Goal: Task Accomplishment & Management: Use online tool/utility

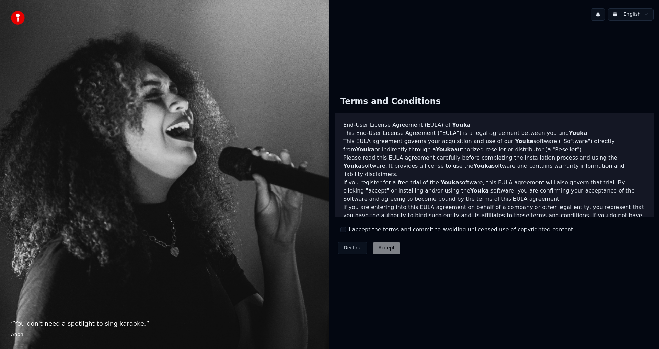
click at [343, 230] on button "I accept the terms and commit to avoiding unlicensed use of copyrighted content" at bounding box center [342, 229] width 5 height 5
click at [386, 246] on button "Accept" at bounding box center [386, 248] width 27 height 12
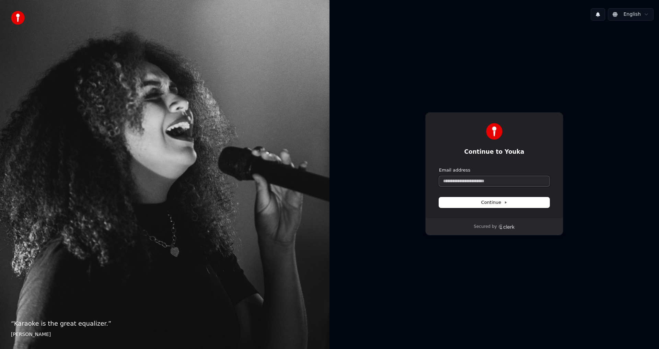
click at [483, 183] on input "Email address" at bounding box center [494, 181] width 110 height 10
click at [498, 201] on span "Continue" at bounding box center [494, 202] width 26 height 6
type input "**********"
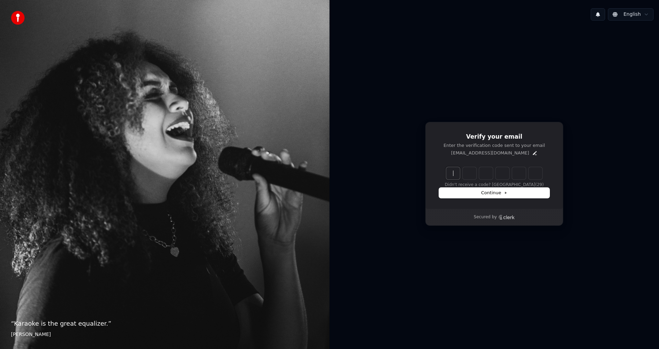
click at [452, 171] on input "Enter verification code" at bounding box center [501, 173] width 110 height 12
click at [454, 173] on input "Enter verification code" at bounding box center [501, 173] width 110 height 12
type input "******"
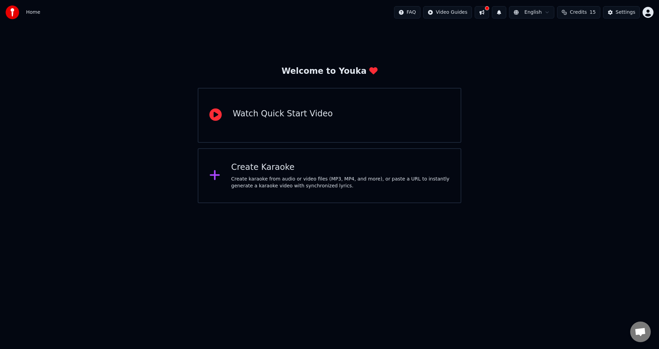
click at [262, 180] on div "Create karaoke from audio or video files (MP3, MP4, and more), or paste a URL t…" at bounding box center [340, 183] width 219 height 14
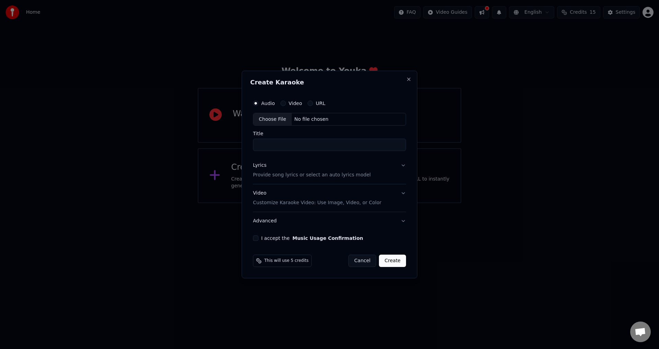
click at [295, 140] on input "Title" at bounding box center [329, 145] width 153 height 12
click at [291, 148] on input "**********" at bounding box center [329, 145] width 153 height 12
click at [278, 118] on div "Choose File" at bounding box center [272, 119] width 38 height 12
type input "**********"
click at [348, 173] on p "Provide song lyrics or select an auto lyrics model" at bounding box center [312, 175] width 118 height 7
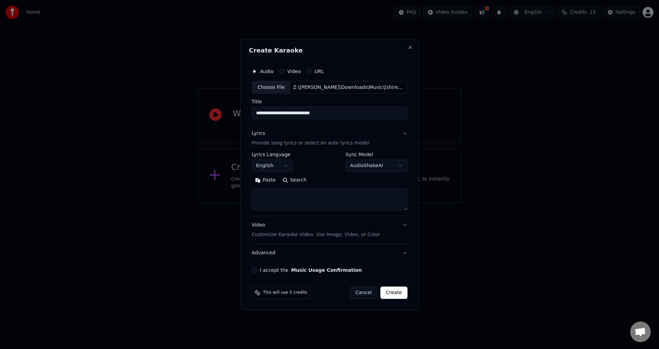
click at [354, 163] on body "**********" at bounding box center [329, 101] width 659 height 203
click at [282, 163] on button "English" at bounding box center [271, 166] width 41 height 12
select select "**"
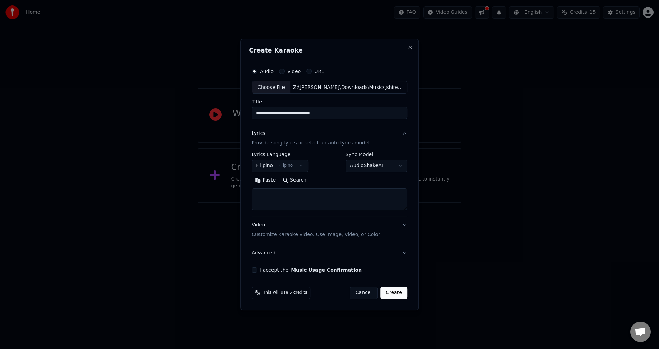
click at [312, 229] on div "Video Customize Karaoke Video: Use Image, Video, or Color" at bounding box center [315, 230] width 128 height 16
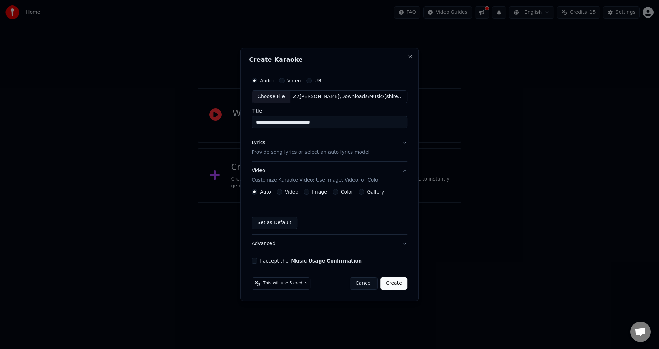
click at [291, 190] on label "Video" at bounding box center [291, 191] width 13 height 5
click at [282, 190] on button "Video" at bounding box center [279, 191] width 5 height 5
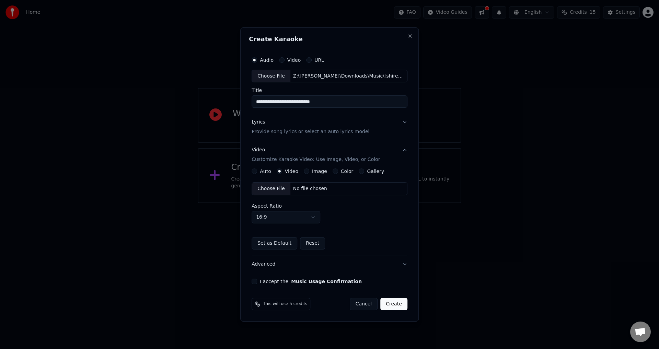
click at [351, 218] on div "Aspect Ratio 16:9 **** **** *** *** ***" at bounding box center [329, 213] width 156 height 20
click at [263, 279] on label "I accept the Music Usage Confirmation" at bounding box center [311, 281] width 102 height 5
click at [257, 279] on button "I accept the Music Usage Confirmation" at bounding box center [253, 281] width 5 height 5
click at [328, 100] on input "**********" at bounding box center [329, 102] width 156 height 12
click at [283, 101] on input "**********" at bounding box center [329, 102] width 156 height 12
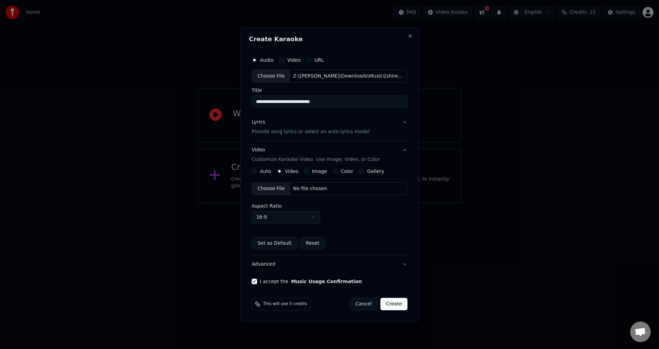
click at [308, 133] on p "Provide song lyrics or select an auto lyrics model" at bounding box center [310, 132] width 118 height 7
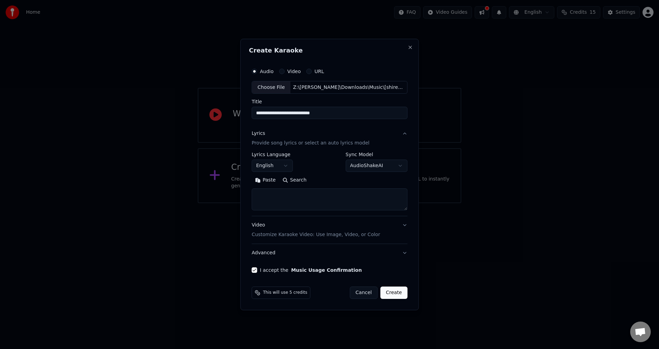
click at [285, 200] on textarea at bounding box center [329, 200] width 156 height 22
click at [274, 191] on textarea at bounding box center [329, 200] width 156 height 22
paste textarea "**********"
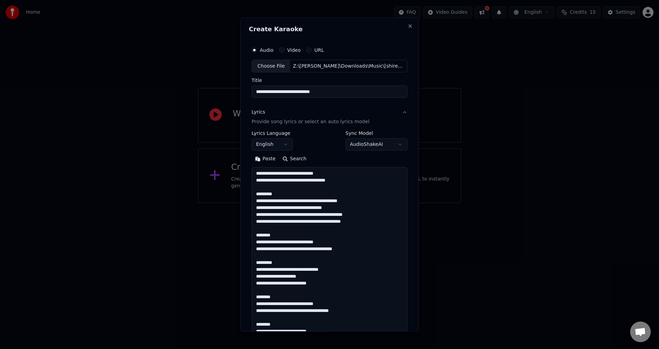
scroll to position [153, 0]
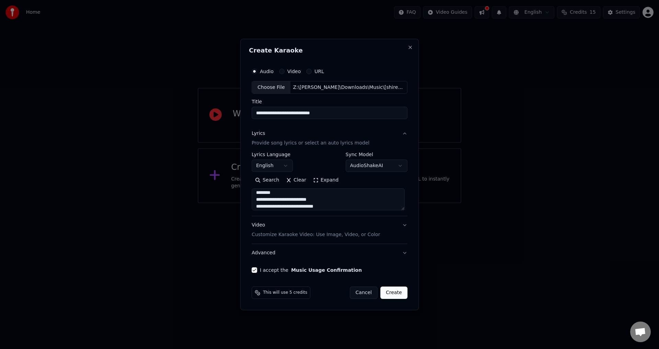
type textarea "**********"
click at [391, 291] on button "Create" at bounding box center [393, 292] width 27 height 12
select select "**"
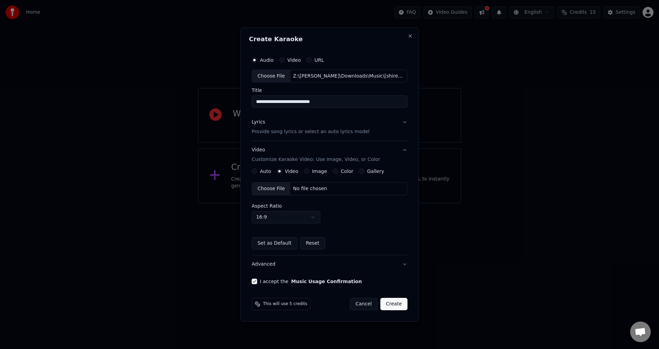
click at [393, 309] on button "Create" at bounding box center [393, 304] width 27 height 12
click at [302, 131] on p "Provide song lyrics or select an auto lyrics model" at bounding box center [310, 132] width 118 height 7
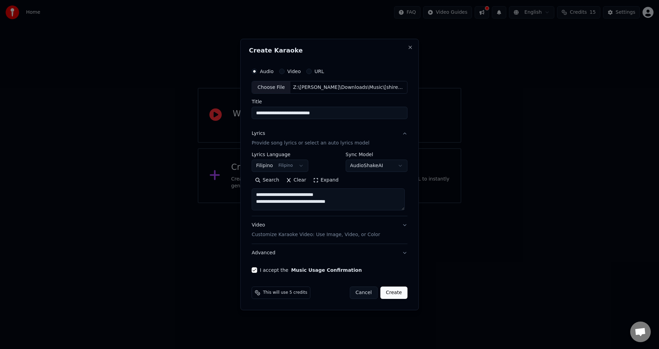
click at [327, 145] on p "Provide song lyrics or select an auto lyrics model" at bounding box center [310, 143] width 118 height 7
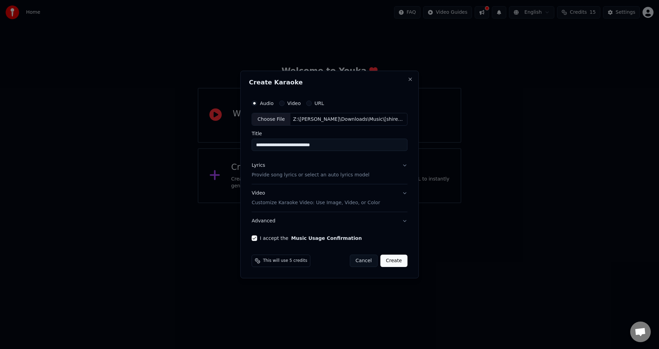
click at [354, 190] on div "Video Customize Karaoke Video: Use Image, Video, or Color" at bounding box center [315, 198] width 128 height 16
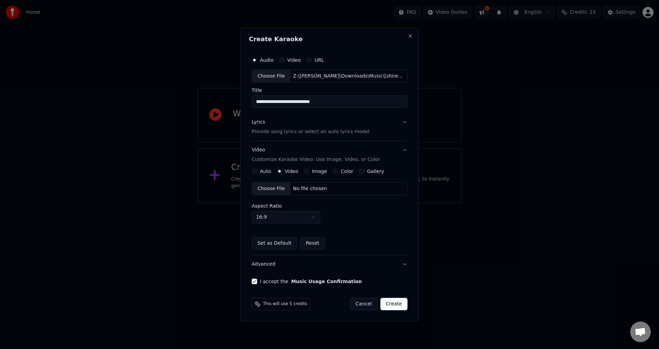
click at [257, 172] on button "Auto" at bounding box center [253, 170] width 5 height 5
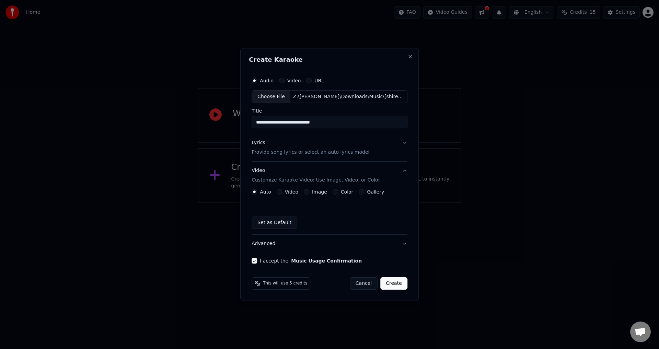
click at [398, 288] on button "Create" at bounding box center [393, 283] width 27 height 12
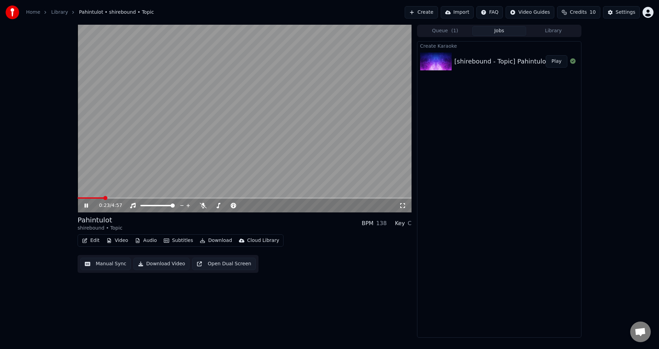
click at [92, 205] on icon at bounding box center [91, 205] width 16 height 5
click at [88, 206] on icon at bounding box center [91, 205] width 16 height 5
click at [256, 185] on video at bounding box center [245, 119] width 334 height 188
drag, startPoint x: 251, startPoint y: 171, endPoint x: 243, endPoint y: 152, distance: 20.8
click at [245, 142] on video at bounding box center [245, 119] width 334 height 188
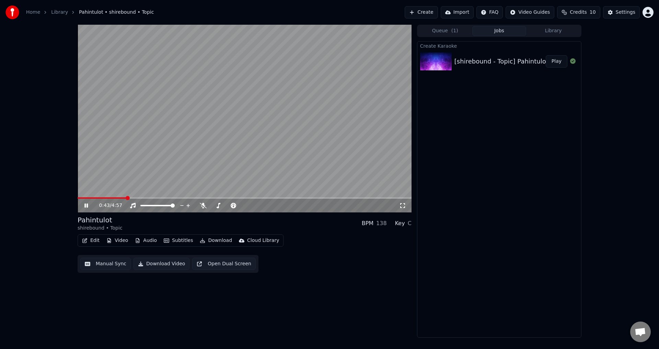
click at [440, 34] on button "Queue ( 1 )" at bounding box center [445, 31] width 54 height 10
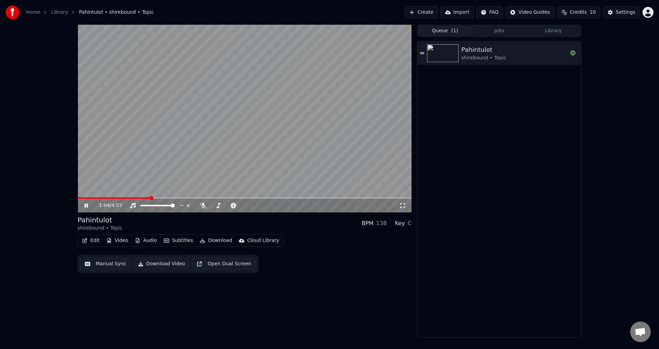
click at [170, 157] on video at bounding box center [245, 119] width 334 height 188
click at [237, 133] on video at bounding box center [245, 119] width 334 height 188
click at [100, 197] on span at bounding box center [102, 198] width 4 height 4
click at [91, 198] on span at bounding box center [86, 197] width 16 height 1
click at [86, 196] on span at bounding box center [88, 198] width 4 height 4
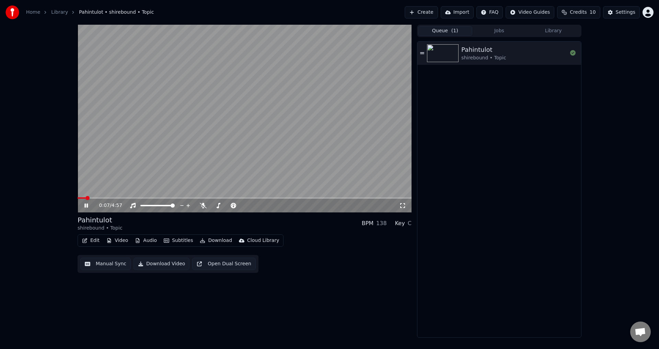
click at [105, 262] on button "Manual Sync" at bounding box center [105, 264] width 50 height 12
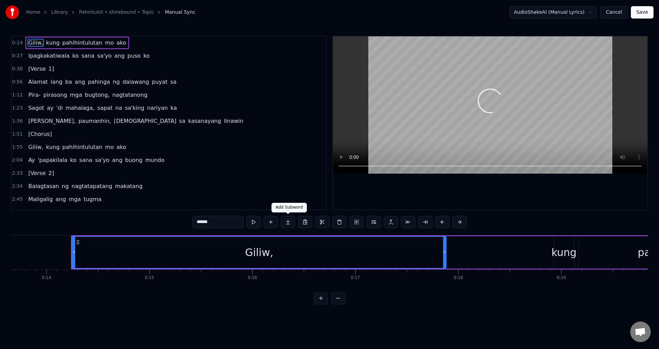
scroll to position [0, 1431]
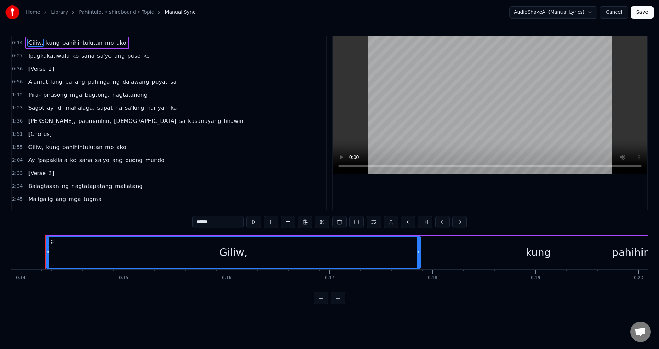
click at [36, 44] on span "Giliw," at bounding box center [35, 43] width 16 height 8
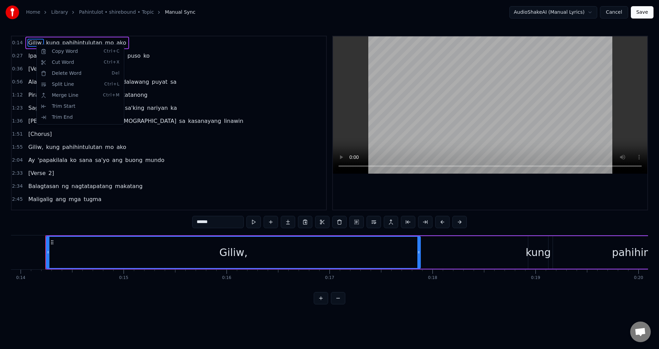
click at [35, 43] on html "Home Library Pahintulot • shirebound • Topic Manual Sync AudioShakeAI (Manual L…" at bounding box center [329, 157] width 659 height 315
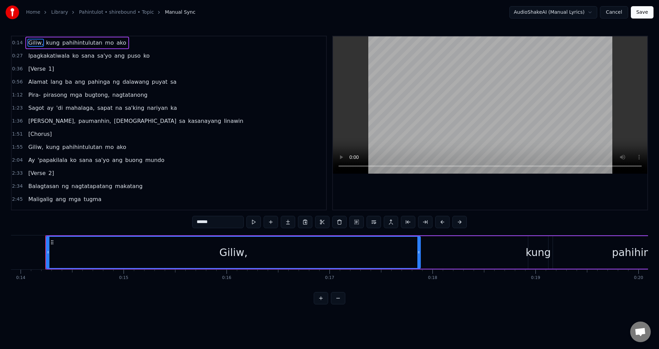
click at [218, 255] on div "Giliw," at bounding box center [233, 252] width 373 height 31
drag, startPoint x: 221, startPoint y: 251, endPoint x: 234, endPoint y: 253, distance: 12.8
click at [234, 253] on div "Giliw," at bounding box center [233, 252] width 28 height 15
drag, startPoint x: 245, startPoint y: 250, endPoint x: 236, endPoint y: 250, distance: 8.6
click at [236, 250] on div "Giliw," at bounding box center [233, 252] width 28 height 15
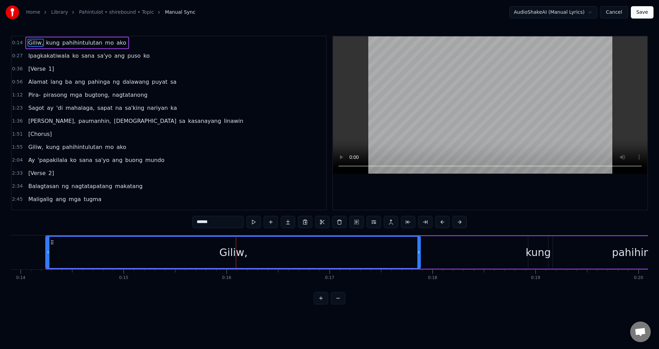
click at [78, 117] on span "paumanhin," at bounding box center [95, 121] width 34 height 8
type input "**********"
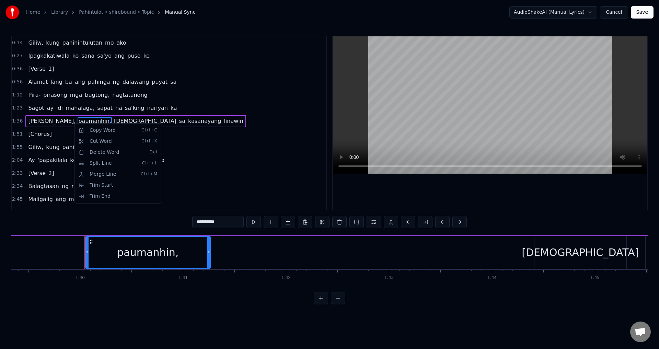
scroll to position [0, 10263]
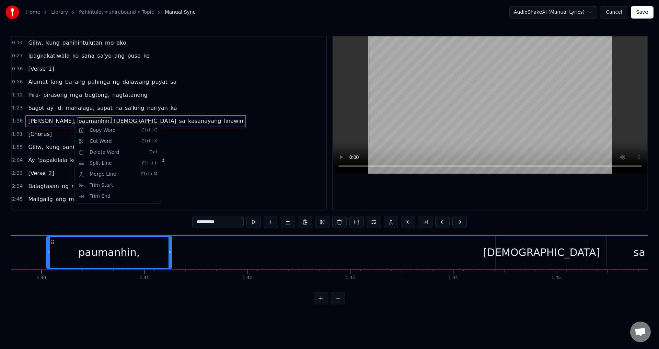
click at [74, 122] on html "**********" at bounding box center [329, 157] width 659 height 315
click at [78, 122] on span "paumanhin," at bounding box center [95, 121] width 34 height 8
click at [219, 253] on div "Paumanhin, paumanhin, salat sa kasanayang linawin" at bounding box center [313, 252] width 1249 height 34
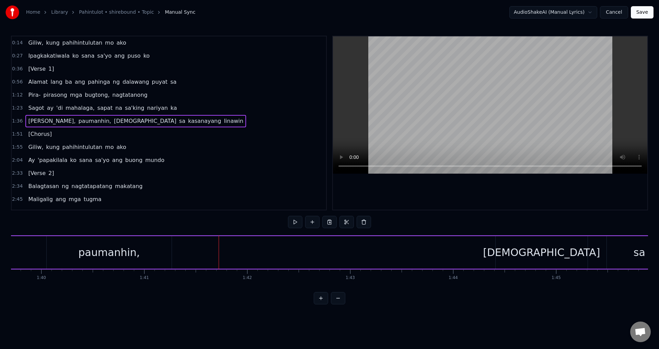
click at [62, 44] on span "pahihintulutan" at bounding box center [83, 43] width 42 height 8
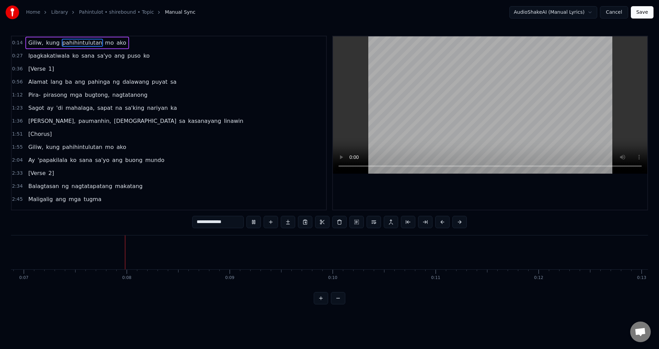
scroll to position [0, 725]
click at [45, 165] on div "Ay 'papakilala ko sana sa'yo ang buong mundo" at bounding box center [96, 160] width 142 height 12
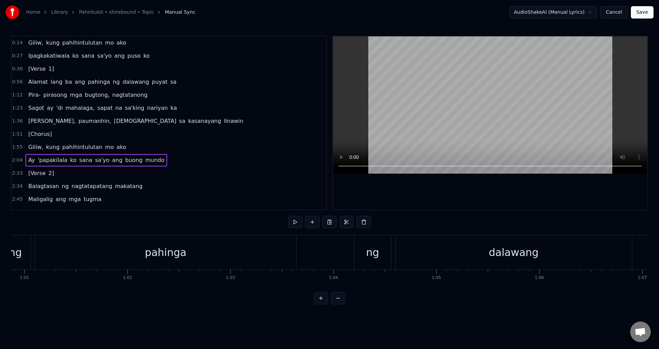
click at [50, 159] on span "'papakilala" at bounding box center [52, 160] width 31 height 8
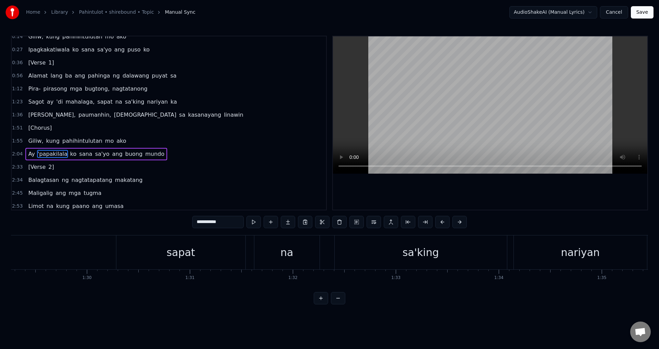
click at [50, 158] on div "Ay 'papakilala ko sana sa'yo ang buong mundo" at bounding box center [96, 154] width 142 height 12
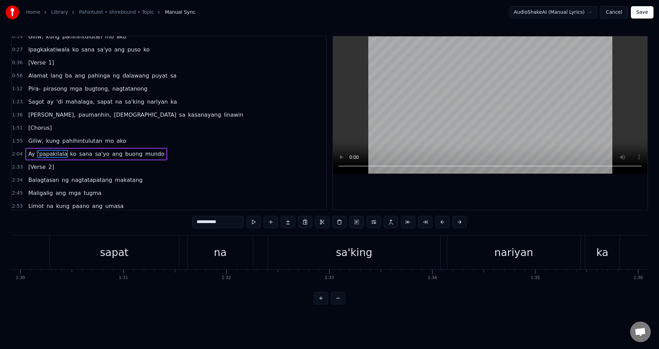
click at [50, 158] on div "Ay 'papakilala ko sana sa'yo ang buong mundo" at bounding box center [96, 154] width 142 height 12
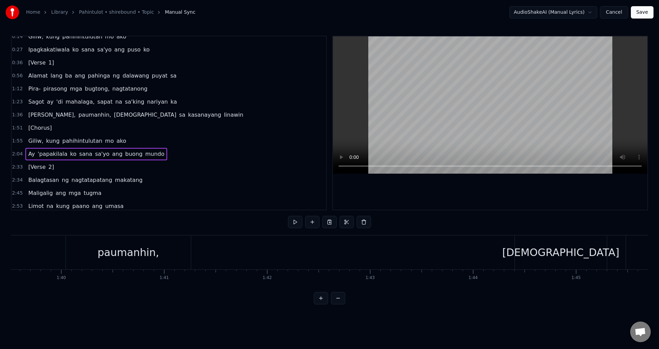
click at [50, 158] on div "Ay 'papakilala ko sana sa'yo ang buong mundo" at bounding box center [96, 154] width 142 height 12
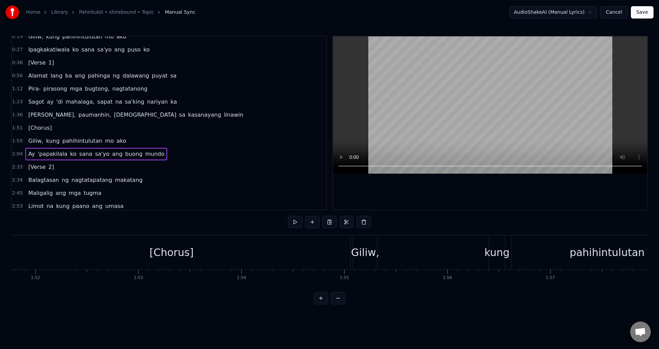
scroll to position [0, 12481]
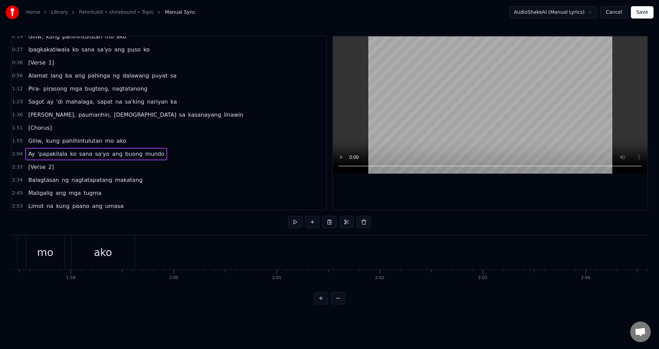
click at [50, 153] on span "'papakilala" at bounding box center [52, 154] width 31 height 8
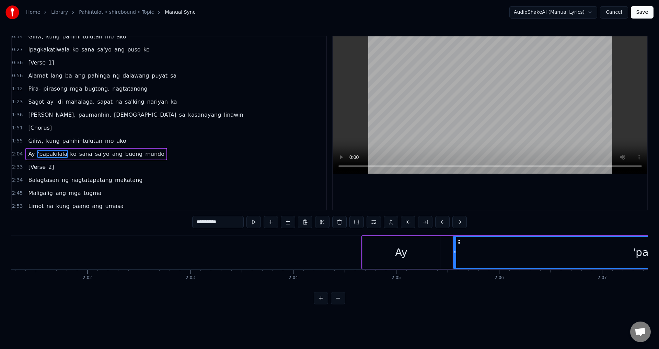
click at [50, 153] on div "0:14 Giliw, kung pahihintulutan mo ako 0:27 Ipagkakatiwala ko sana sa'yo ang pu…" at bounding box center [169, 123] width 316 height 175
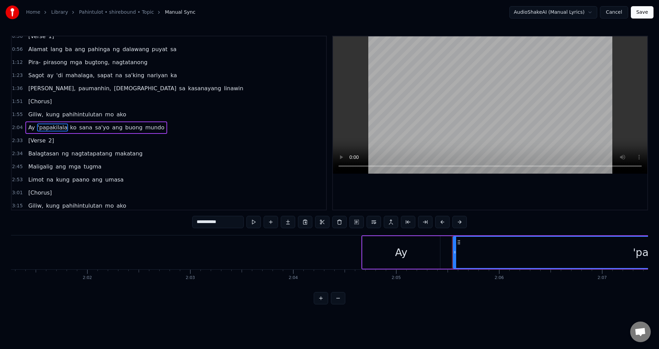
scroll to position [0, 12797]
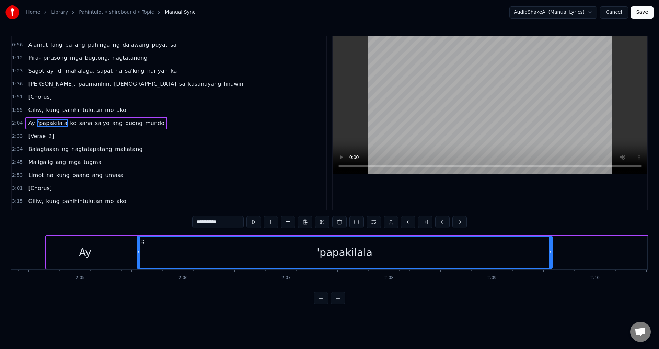
click at [47, 151] on span "Balagtasan" at bounding box center [43, 149] width 32 height 8
click at [47, 151] on div "0:14 Giliw, kung pahihintulutan mo ako 0:27 Ipagkakatiwala ko sana sa'yo ang pu…" at bounding box center [169, 123] width 316 height 175
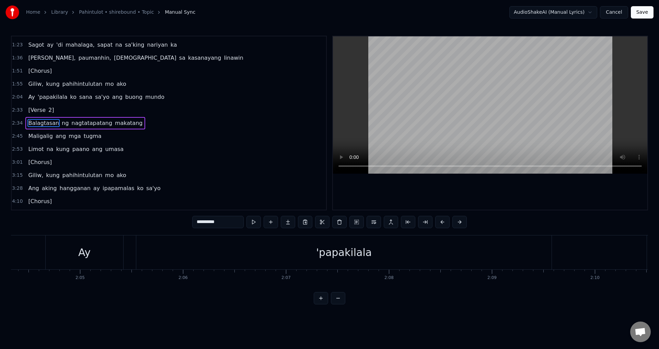
click at [47, 151] on span "na" at bounding box center [50, 149] width 8 height 8
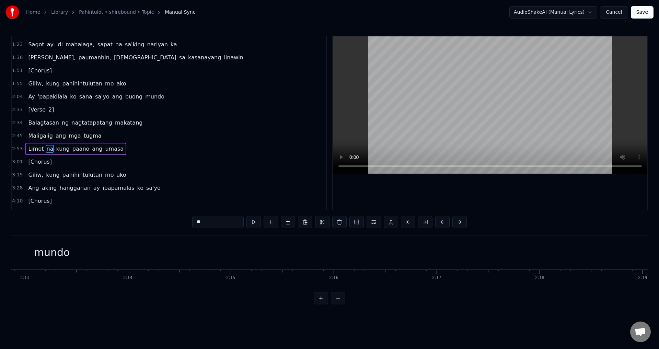
scroll to position [0, 16415]
click at [46, 149] on span "na" at bounding box center [50, 149] width 8 height 8
click at [45, 149] on div "0:14 Giliw, kung pahihintulutan mo ako 0:27 Ipagkakatiwala ko sana sa'yo ang pu…" at bounding box center [169, 123] width 316 height 175
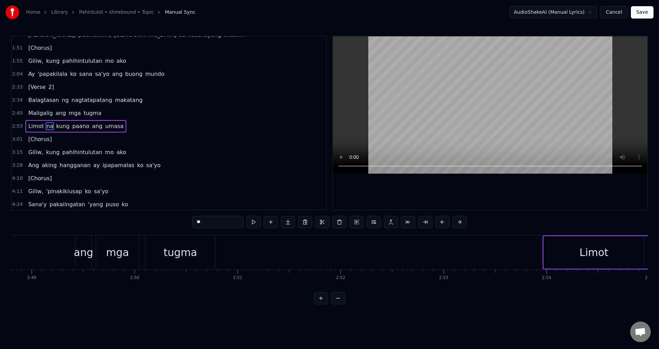
scroll to position [87, 0]
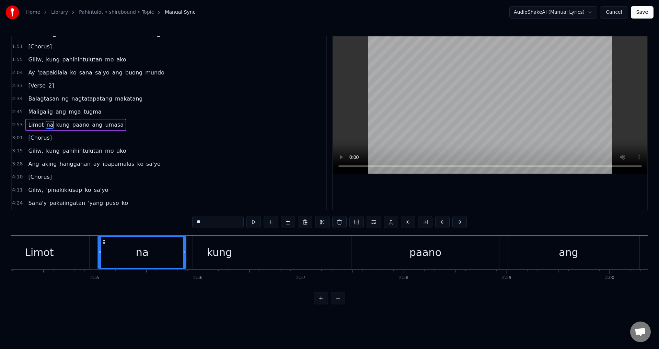
click at [45, 149] on span "kung" at bounding box center [52, 151] width 15 height 8
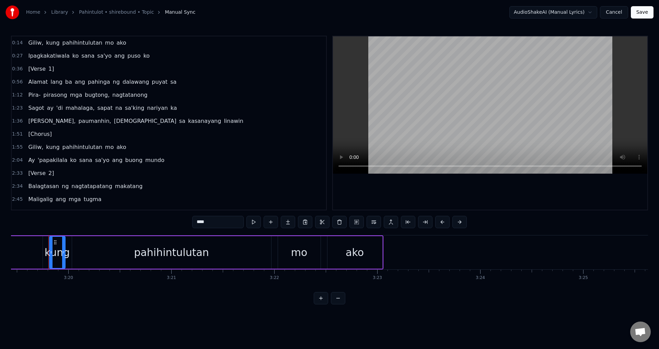
scroll to position [0, 20532]
click at [231, 227] on input "****" at bounding box center [217, 222] width 51 height 12
click at [46, 57] on span "Ipagkakatiwala" at bounding box center [48, 56] width 43 height 8
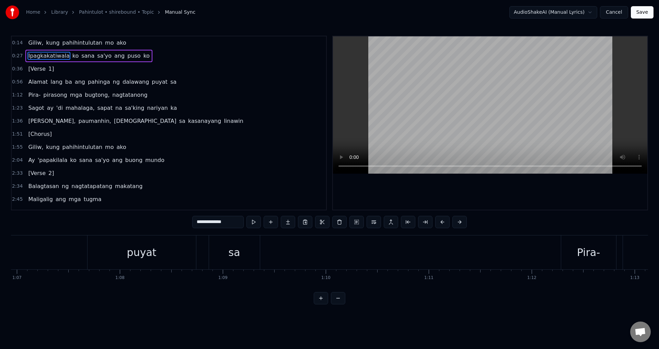
scroll to position [0, 2776]
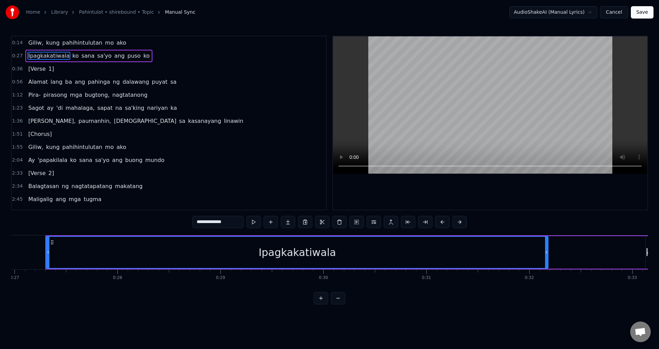
drag, startPoint x: 231, startPoint y: 223, endPoint x: 163, endPoint y: 219, distance: 68.4
click at [163, 219] on div "**********" at bounding box center [329, 170] width 637 height 269
click at [242, 224] on button at bounding box center [245, 222] width 14 height 12
click at [244, 222] on button at bounding box center [245, 222] width 14 height 12
click at [243, 221] on button at bounding box center [245, 222] width 14 height 12
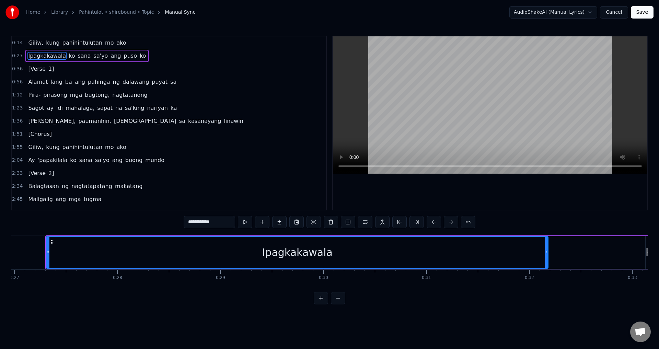
drag, startPoint x: 222, startPoint y: 221, endPoint x: 115, endPoint y: 206, distance: 108.4
click at [118, 206] on div "**********" at bounding box center [329, 170] width 637 height 269
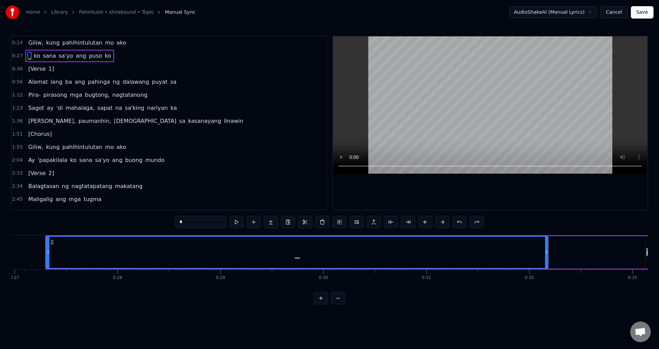
type input "**********"
click at [190, 217] on input "**********" at bounding box center [200, 222] width 51 height 12
drag, startPoint x: 218, startPoint y: 224, endPoint x: 156, endPoint y: 216, distance: 62.6
click at [156, 216] on div "**********" at bounding box center [329, 170] width 637 height 269
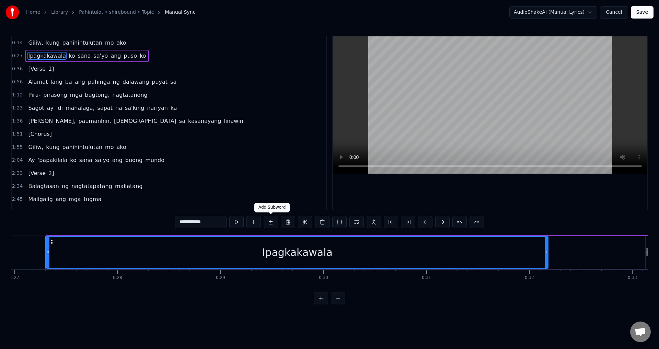
click at [272, 225] on button at bounding box center [271, 222] width 14 height 12
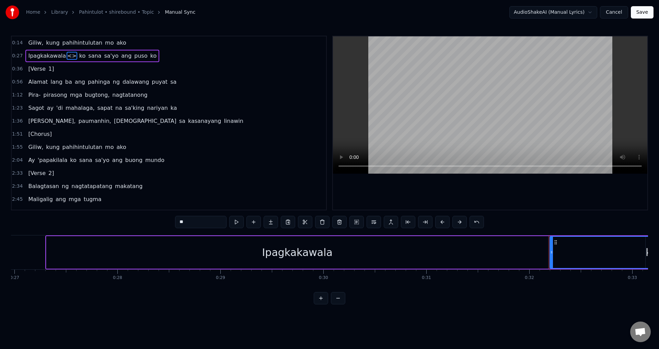
drag, startPoint x: 182, startPoint y: 220, endPoint x: 208, endPoint y: 225, distance: 26.9
click at [182, 220] on input "**" at bounding box center [200, 222] width 51 height 12
type input "**********"
click at [233, 219] on button at bounding box center [236, 222] width 14 height 12
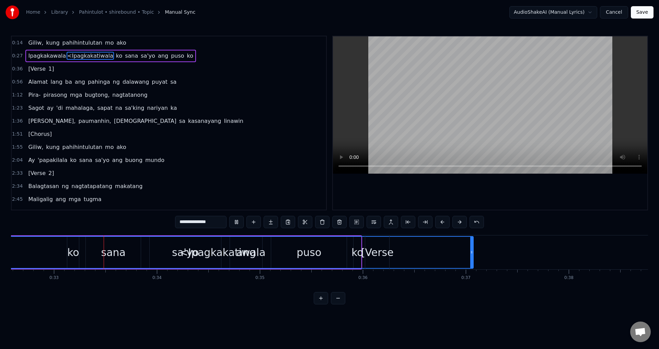
scroll to position [0, 3354]
click at [200, 252] on div "<Ipagkakatiwala" at bounding box center [222, 252] width 86 height 15
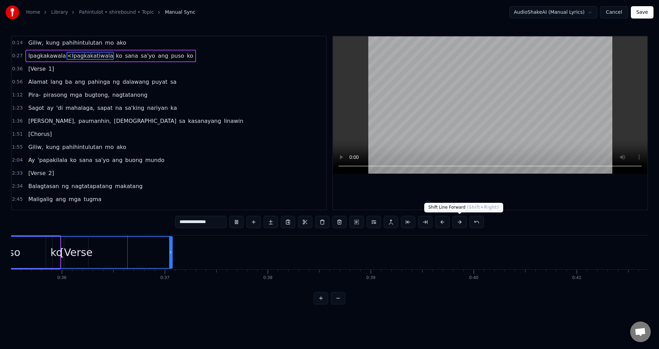
scroll to position [0, 3655]
click at [215, 84] on div "0:56 Alamat lang ba ang pahinga ng dalawang puyat sa" at bounding box center [169, 81] width 314 height 13
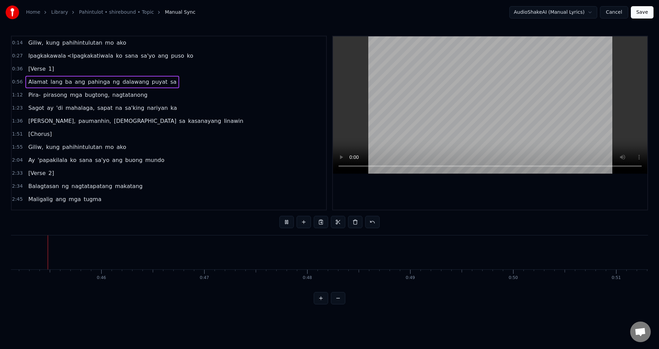
scroll to position [0, 4622]
drag, startPoint x: 329, startPoint y: 272, endPoint x: 279, endPoint y: 273, distance: 50.1
click at [337, 303] on button at bounding box center [338, 298] width 14 height 12
click at [338, 302] on button at bounding box center [338, 298] width 14 height 12
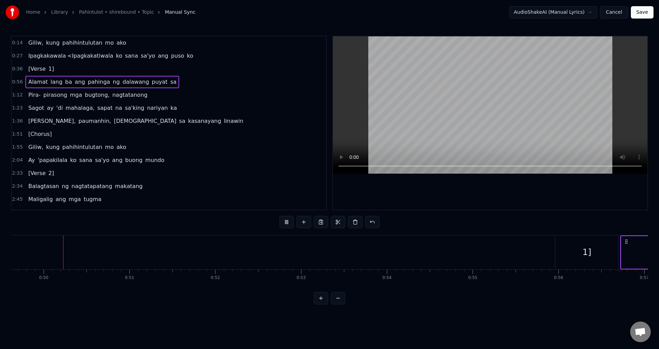
click at [338, 302] on button at bounding box center [338, 298] width 14 height 12
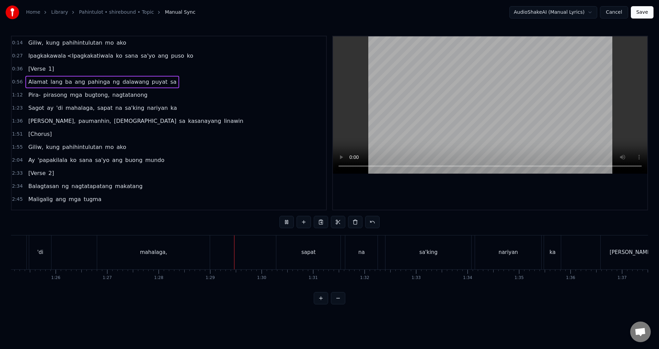
click at [69, 54] on span "<Ipagkakatiwala" at bounding box center [90, 56] width 47 height 8
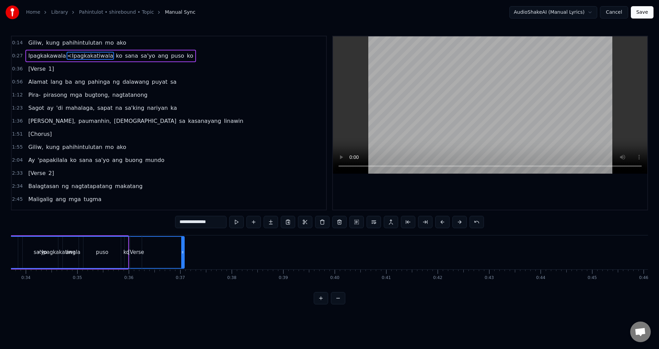
scroll to position [0, 1622]
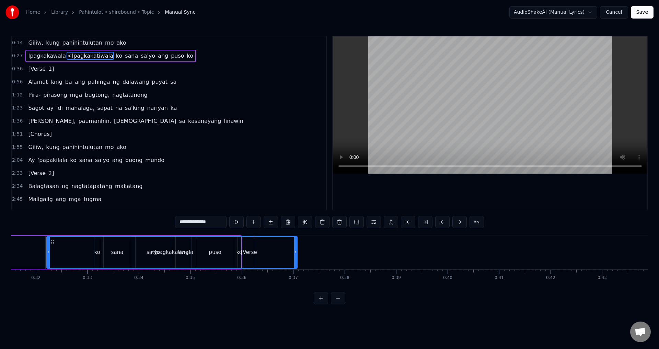
drag, startPoint x: 218, startPoint y: 223, endPoint x: 134, endPoint y: 220, distance: 83.8
click at [134, 220] on div "**********" at bounding box center [329, 170] width 637 height 269
click at [92, 97] on span "bugtong," at bounding box center [97, 95] width 26 height 8
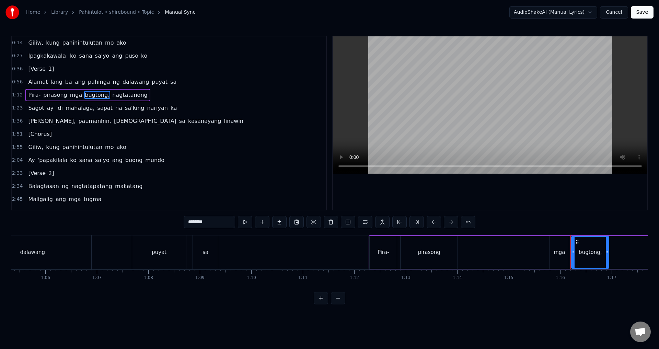
click at [58, 59] on span "Ipagkakawala" at bounding box center [46, 56] width 39 height 8
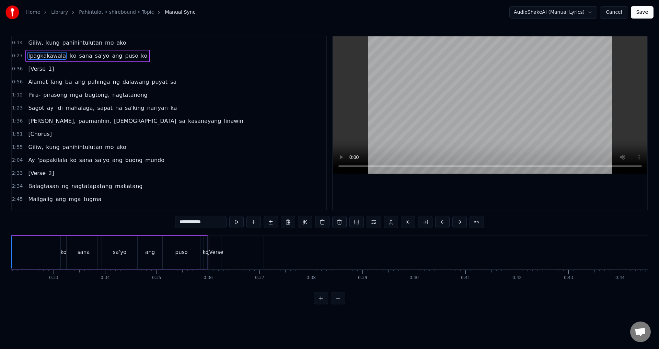
click at [69, 56] on span "ko" at bounding box center [73, 56] width 8 height 8
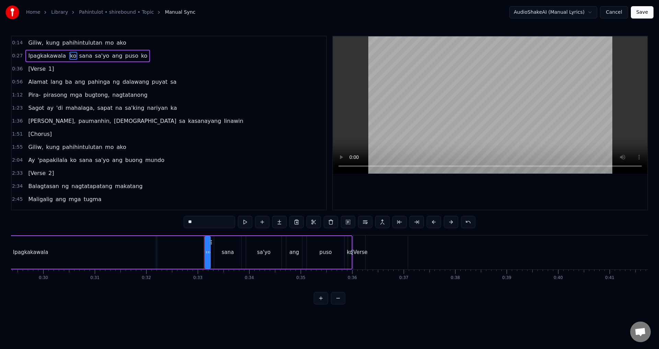
scroll to position [0, 1371]
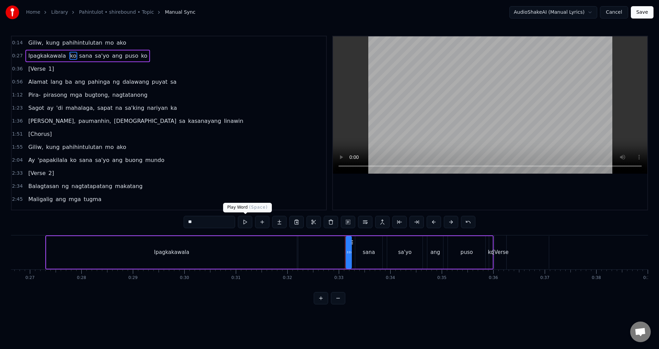
click at [241, 222] on button at bounding box center [245, 222] width 14 height 12
click at [48, 250] on div "Ipagkakawala" at bounding box center [171, 252] width 250 height 33
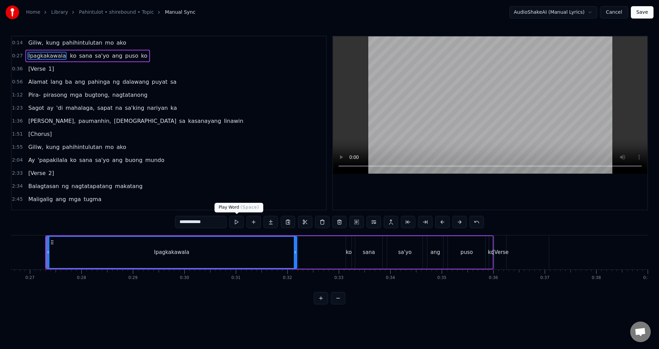
click at [237, 225] on button at bounding box center [236, 222] width 14 height 12
click at [46, 58] on span "Ipagkakawala" at bounding box center [46, 56] width 39 height 8
drag, startPoint x: 210, startPoint y: 222, endPoint x: 140, endPoint y: 211, distance: 71.1
click at [141, 211] on div "**********" at bounding box center [329, 170] width 637 height 269
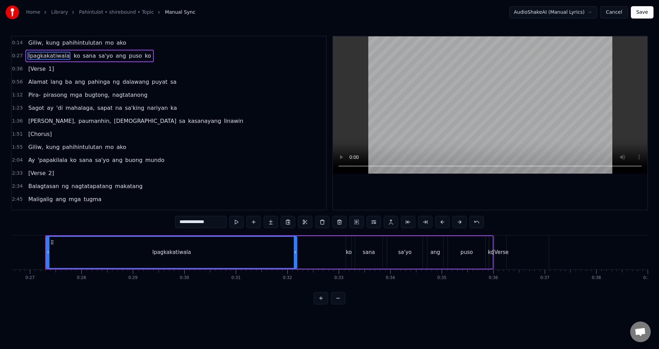
click at [73, 55] on span "ko" at bounding box center [77, 56] width 8 height 8
type input "**"
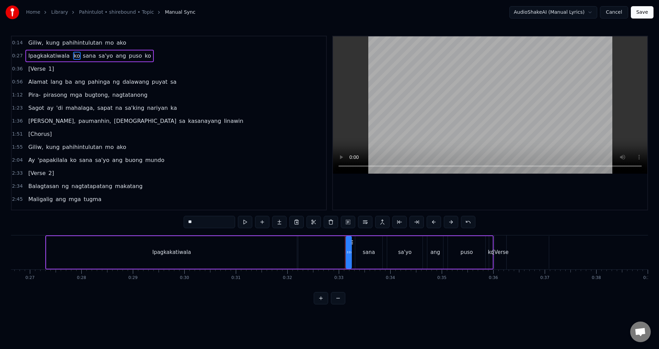
click at [65, 55] on div "Ipagkakatiwala ko sana sa'yo ang puso ko" at bounding box center [89, 56] width 128 height 12
click at [289, 220] on button at bounding box center [286, 222] width 14 height 12
click at [539, 203] on div at bounding box center [490, 122] width 314 height 173
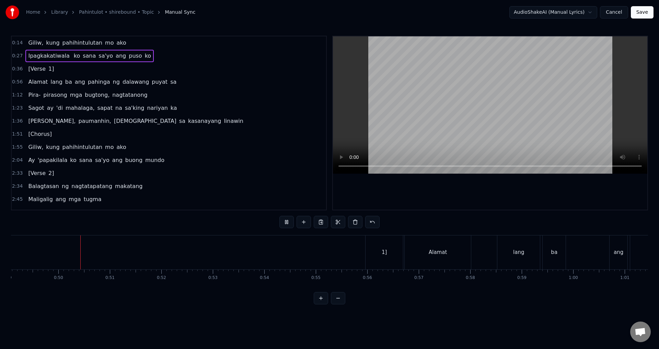
scroll to position [0, 2526]
click at [289, 223] on button at bounding box center [286, 222] width 14 height 12
click at [184, 99] on div "1:12 Pira- pirasong mga bugtong, nagtatanong" at bounding box center [169, 95] width 314 height 13
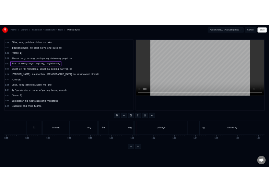
scroll to position [0, 2982]
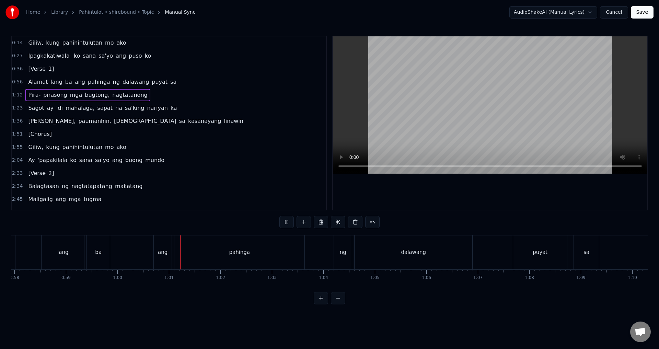
click at [621, 12] on button "Cancel" at bounding box center [614, 12] width 28 height 12
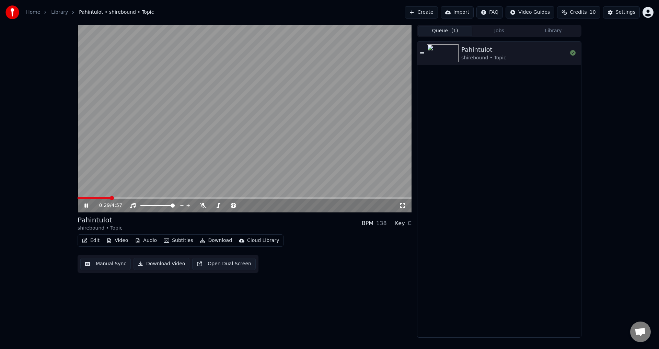
click at [110, 199] on span at bounding box center [245, 197] width 334 height 1
click at [84, 207] on icon at bounding box center [91, 205] width 16 height 5
click at [175, 205] on span at bounding box center [173, 205] width 4 height 4
click at [175, 203] on span at bounding box center [173, 205] width 4 height 4
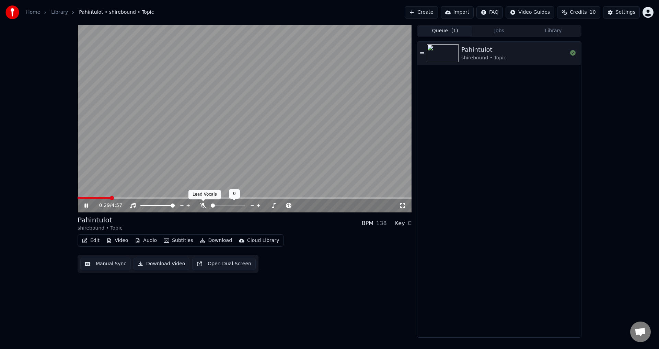
click at [206, 207] on icon at bounding box center [203, 205] width 7 height 5
click at [206, 205] on icon at bounding box center [203, 205] width 7 height 5
click at [505, 194] on div "Pahintulot shirebound • Topic" at bounding box center [499, 190] width 164 height 296
click at [87, 202] on div "0:29 / 4:57" at bounding box center [244, 205] width 328 height 7
click at [87, 204] on icon at bounding box center [85, 205] width 3 height 4
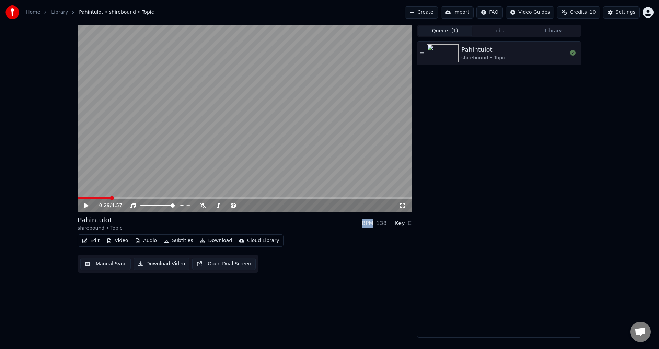
click at [87, 205] on icon at bounding box center [86, 205] width 4 height 5
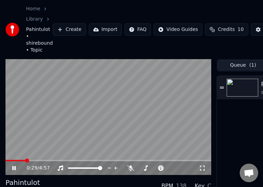
click at [14, 169] on icon at bounding box center [13, 168] width 3 height 4
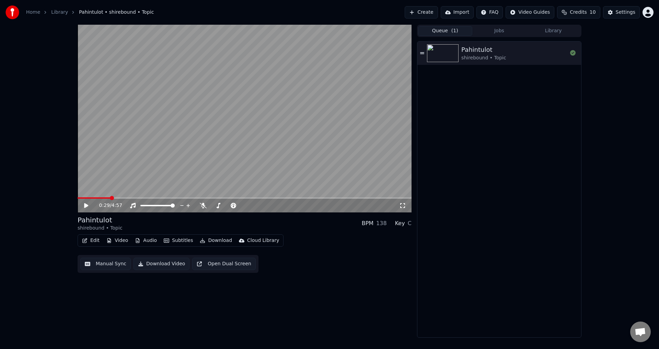
click at [579, 12] on span "Credits" at bounding box center [578, 12] width 17 height 7
click at [607, 49] on td "30" at bounding box center [607, 45] width 46 height 12
click at [604, 48] on td "30" at bounding box center [607, 45] width 46 height 12
click at [594, 62] on button "Refresh" at bounding box center [581, 63] width 35 height 12
click at [594, 63] on button "Refresh" at bounding box center [581, 63] width 35 height 12
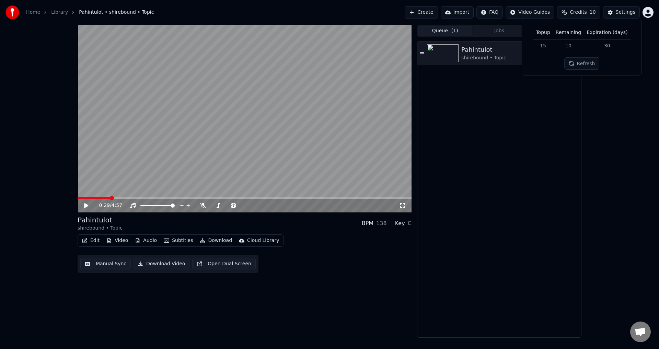
click at [574, 45] on td "10" at bounding box center [568, 45] width 31 height 12
click at [652, 10] on html "Home Library Pahintulot • shirebound • Topic Create Import FAQ Video Guides Cre…" at bounding box center [329, 174] width 659 height 349
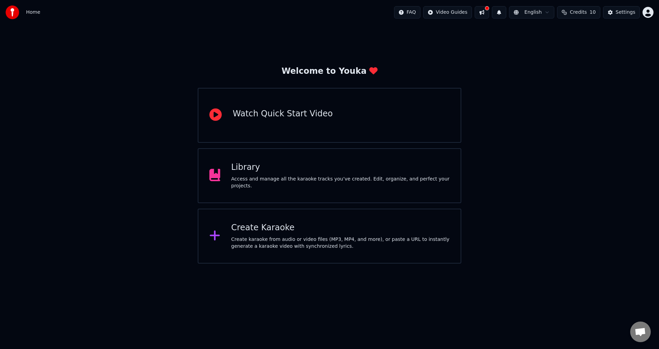
click at [569, 10] on button "Credits 10" at bounding box center [578, 12] width 43 height 12
click at [552, 45] on td "15" at bounding box center [543, 45] width 20 height 12
click at [575, 47] on td "10" at bounding box center [568, 45] width 31 height 12
click at [613, 47] on td "30" at bounding box center [607, 45] width 46 height 12
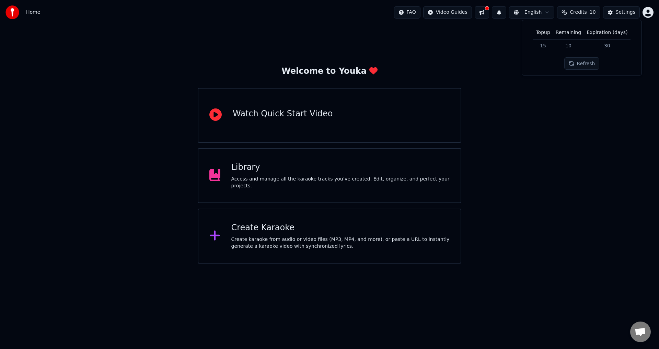
click at [607, 43] on td "30" at bounding box center [607, 45] width 46 height 12
click at [577, 44] on td "10" at bounding box center [568, 45] width 31 height 12
click at [541, 46] on td "15" at bounding box center [543, 45] width 20 height 12
click at [572, 62] on button "Refresh" at bounding box center [581, 63] width 35 height 12
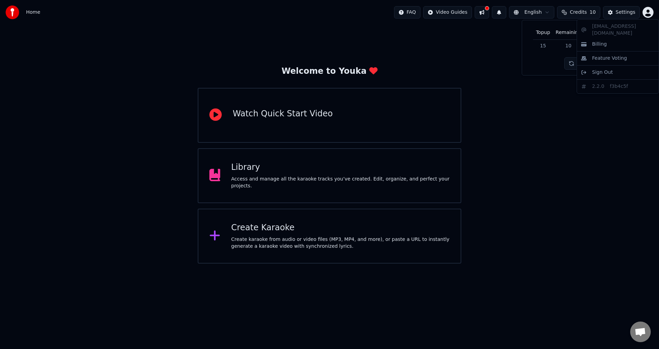
click at [652, 9] on html "Home FAQ Video Guides English Credits 10 Settings Welcome to Youka Watch Quick …" at bounding box center [329, 132] width 659 height 264
click at [608, 39] on div "Billing" at bounding box center [617, 44] width 79 height 11
click at [639, 13] on button "Settings" at bounding box center [621, 12] width 37 height 12
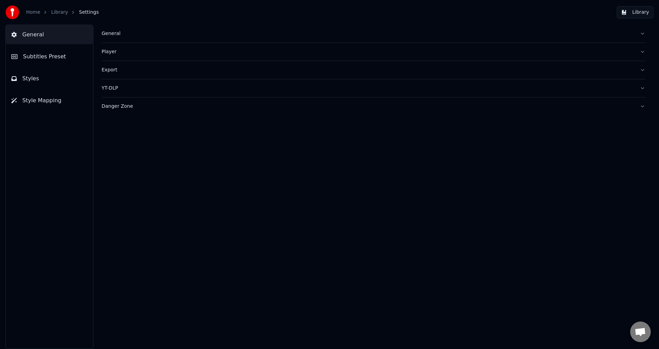
click at [39, 12] on div "Home" at bounding box center [37, 12] width 22 height 7
click at [36, 12] on link "Home" at bounding box center [33, 12] width 14 height 7
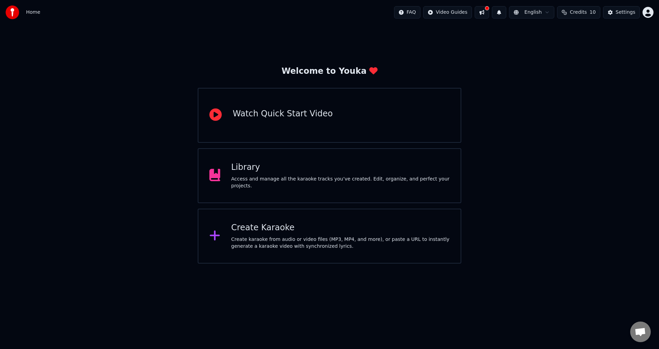
click at [652, 14] on html "Home FAQ Video Guides English Credits 10 Settings Welcome to Youka Watch Quick …" at bounding box center [329, 132] width 659 height 264
click at [600, 41] on span "Billing" at bounding box center [599, 44] width 15 height 7
click at [486, 11] on button at bounding box center [482, 12] width 14 height 12
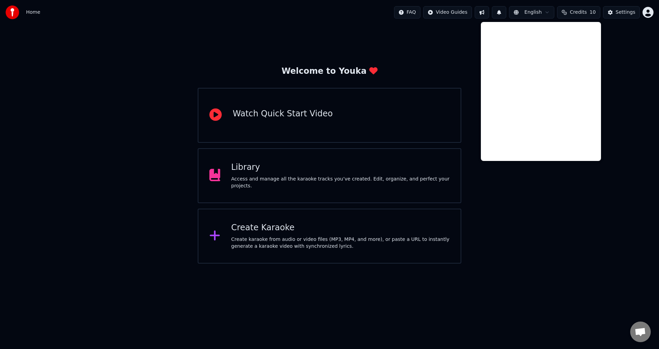
click at [585, 16] on button "Credits 10" at bounding box center [578, 12] width 43 height 12
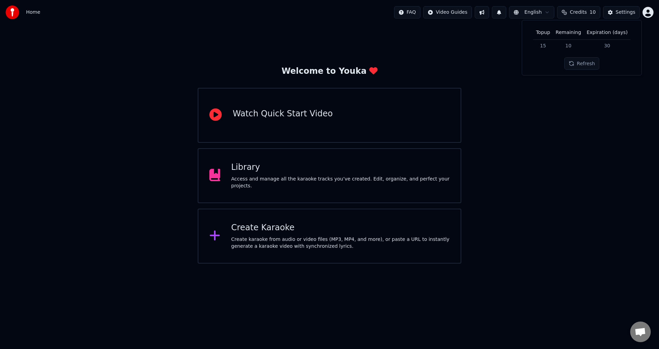
click at [548, 45] on td "15" at bounding box center [543, 45] width 20 height 12
click at [565, 44] on td "10" at bounding box center [568, 45] width 31 height 12
click at [545, 46] on td "15" at bounding box center [543, 45] width 20 height 12
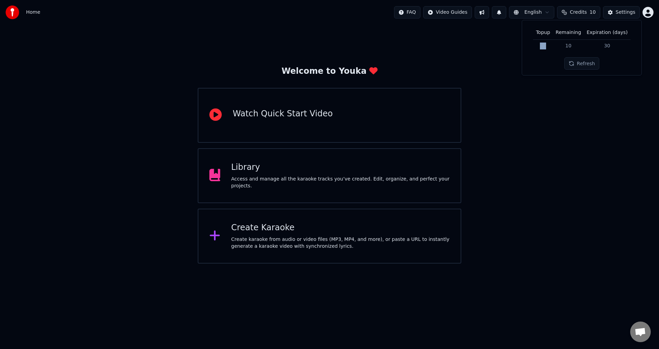
click at [545, 46] on td "15" at bounding box center [543, 45] width 20 height 12
click at [569, 44] on td "10" at bounding box center [568, 45] width 31 height 12
click at [619, 14] on div "Settings" at bounding box center [626, 12] width 20 height 7
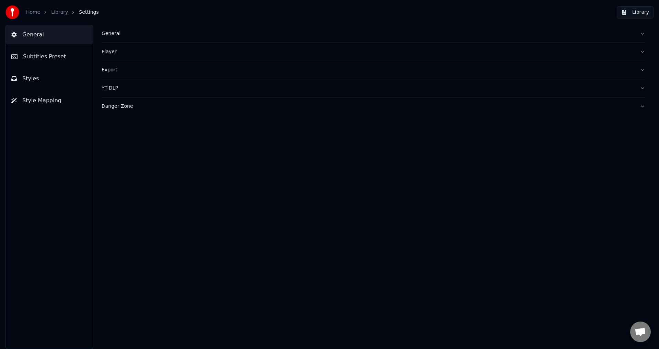
click at [36, 57] on span "Subtitles Preset" at bounding box center [44, 56] width 43 height 8
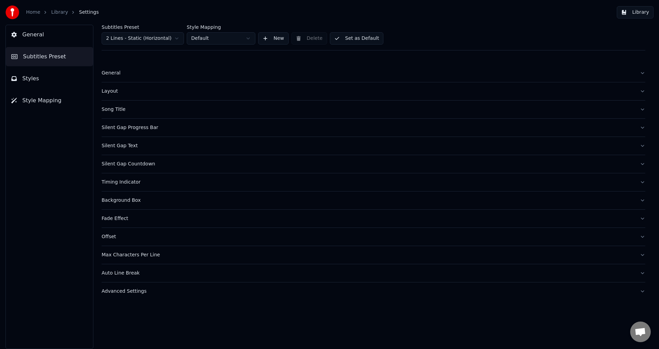
click at [33, 70] on button "Styles" at bounding box center [49, 78] width 87 height 19
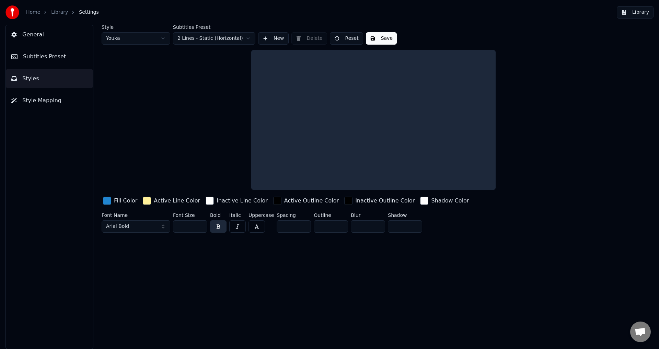
click at [40, 93] on button "Style Mapping" at bounding box center [49, 100] width 87 height 19
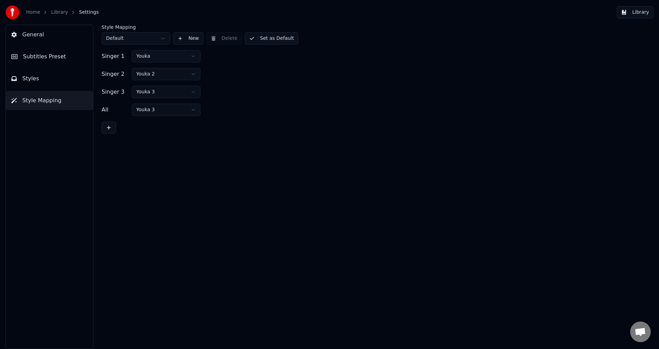
click at [40, 77] on button "Styles" at bounding box center [49, 78] width 87 height 19
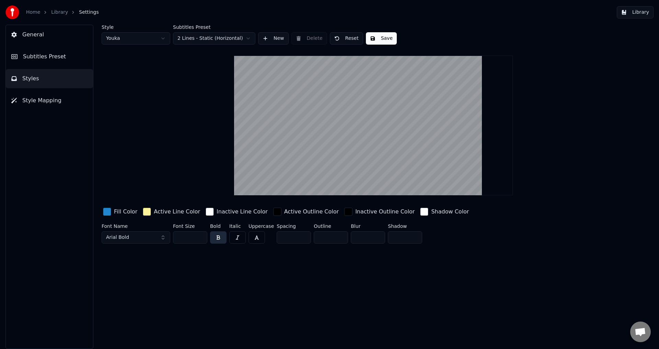
click at [146, 212] on div "button" at bounding box center [147, 212] width 8 height 8
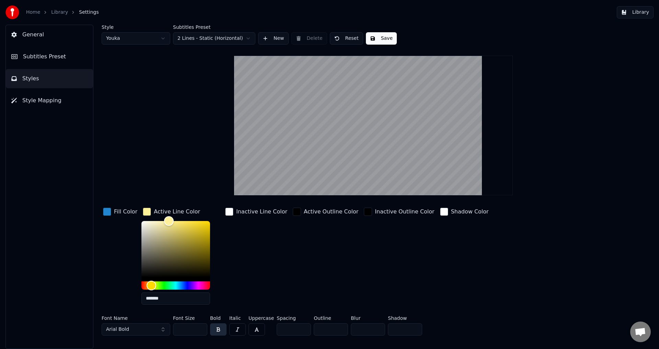
click at [105, 210] on div "button" at bounding box center [107, 212] width 8 height 8
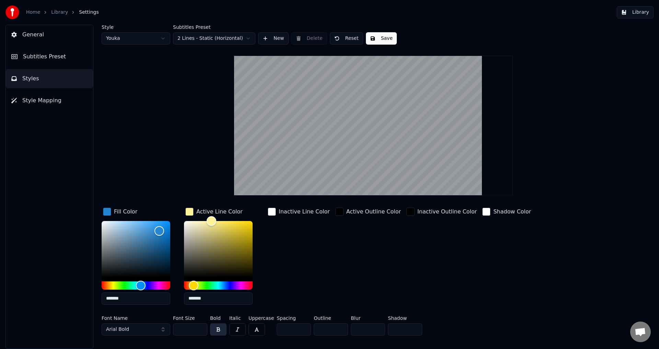
click at [127, 151] on div "Style Youka Subtitles Preset 2 Lines - Static (Horizontal) New Delete Reset Sav…" at bounding box center [373, 182] width 543 height 314
click at [44, 91] on button "Style Mapping" at bounding box center [49, 100] width 87 height 19
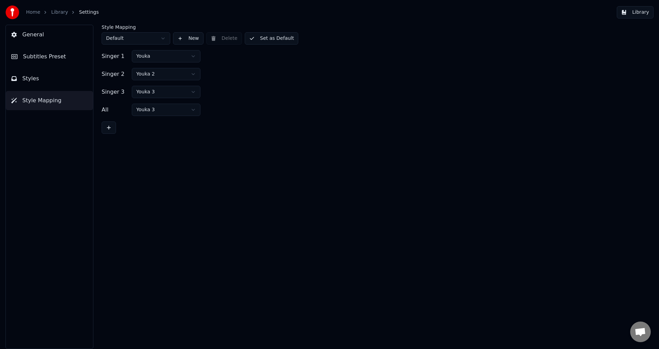
click at [60, 47] on div "General Subtitles Preset Styles Style Mapping" at bounding box center [49, 187] width 88 height 324
click at [49, 37] on button "General" at bounding box center [49, 34] width 87 height 19
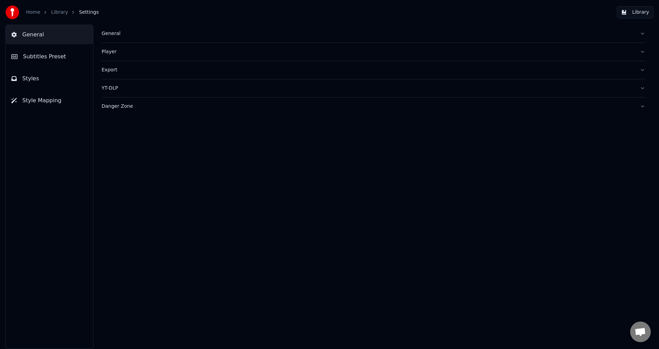
click at [633, 11] on button "Library" at bounding box center [635, 12] width 37 height 12
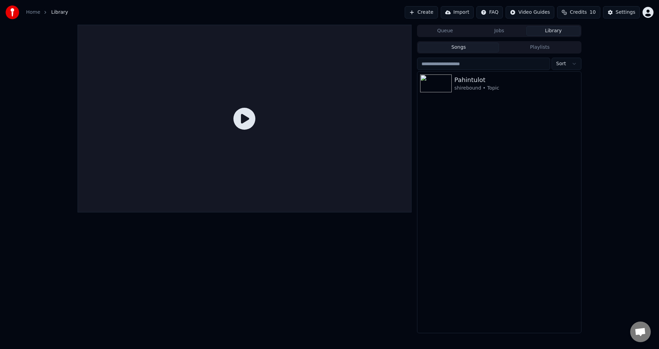
click at [648, 13] on html "Home Library Create Import FAQ Video Guides Credits 10 Settings Queue Jobs Libr…" at bounding box center [329, 174] width 659 height 349
click at [613, 26] on div "eedelacruz@certezainfosys.com Billing Feature Voting Sign Out 2.2.0 f3b4c5f" at bounding box center [617, 56] width 82 height 74
click at [602, 55] on span "Feature Voting" at bounding box center [609, 58] width 35 height 7
click at [644, 16] on html "Home Library Create Import FAQ Video Guides Credits 10 Settings Queue Jobs Libr…" at bounding box center [329, 174] width 659 height 349
click at [621, 39] on div "Billing" at bounding box center [617, 44] width 79 height 11
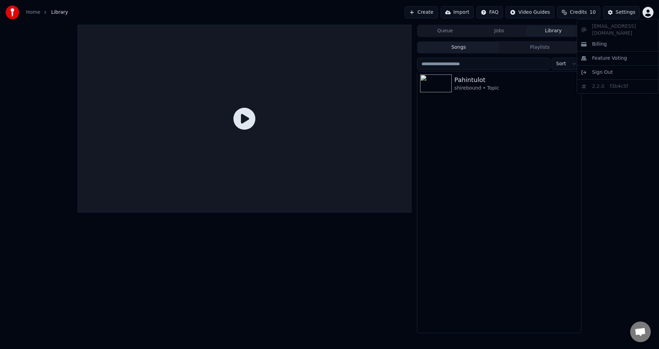
click at [643, 12] on html "Home Library Create Import FAQ Video Guides Credits 10 Settings Queue Jobs Libr…" at bounding box center [329, 174] width 659 height 349
click at [515, 138] on html "Home Library Create Import FAQ Video Guides Credits 10 Settings Queue Jobs Libr…" at bounding box center [329, 174] width 659 height 349
